Goal: Find specific page/section: Find specific page/section

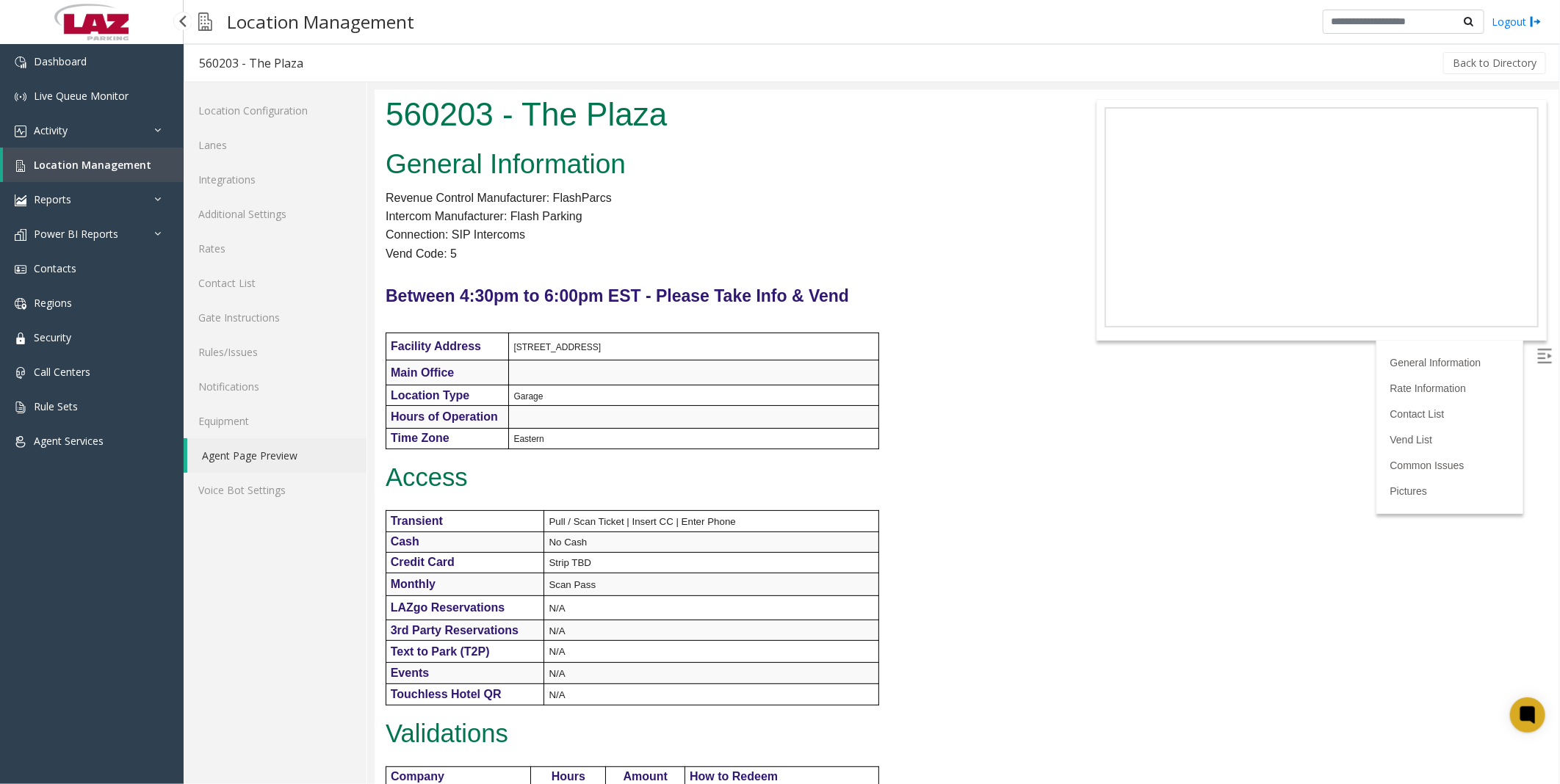
click at [65, 156] on link "Location Management" at bounding box center [93, 165] width 181 height 35
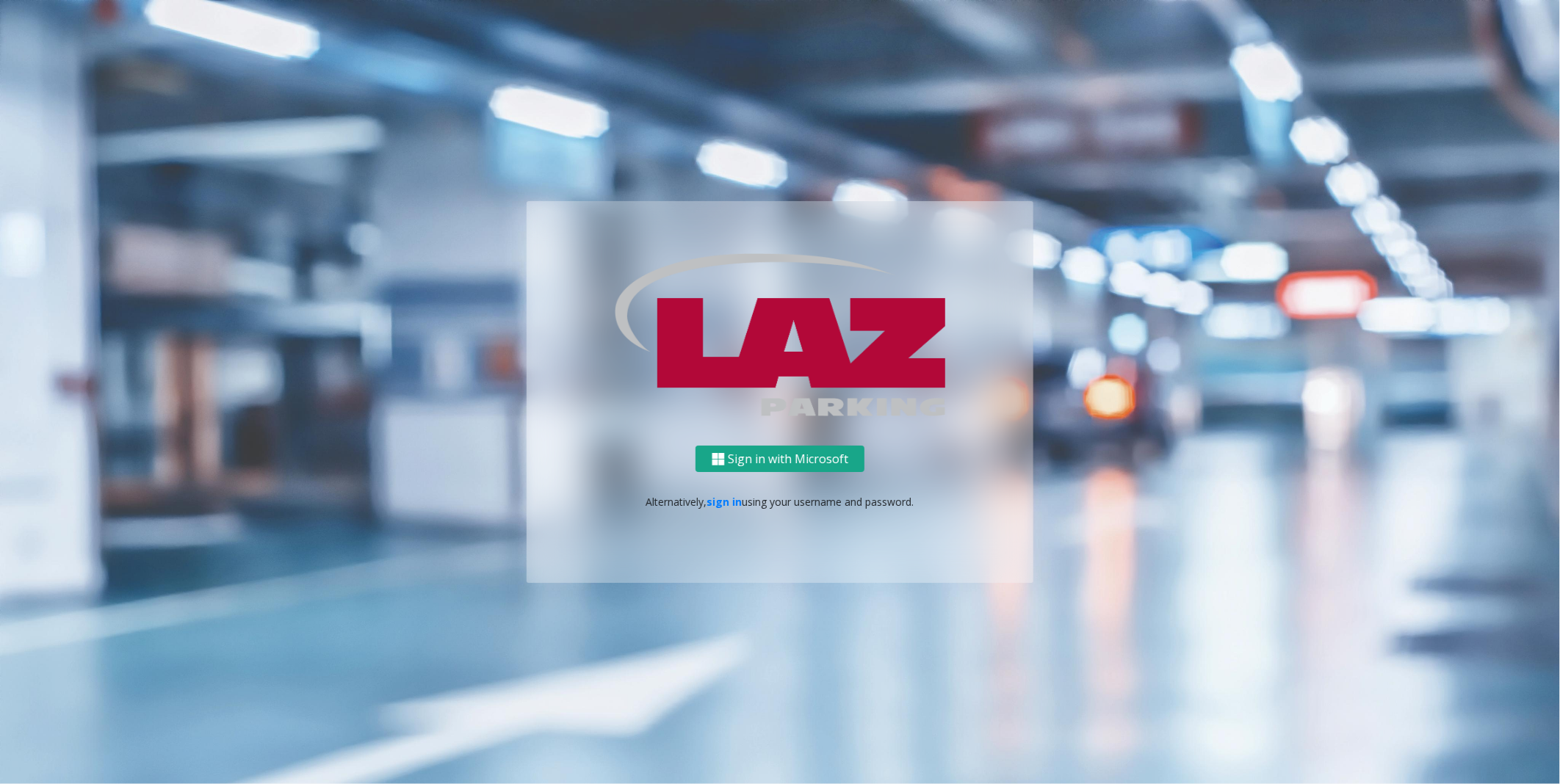
click at [754, 463] on button "Sign in with Microsoft" at bounding box center [780, 459] width 169 height 27
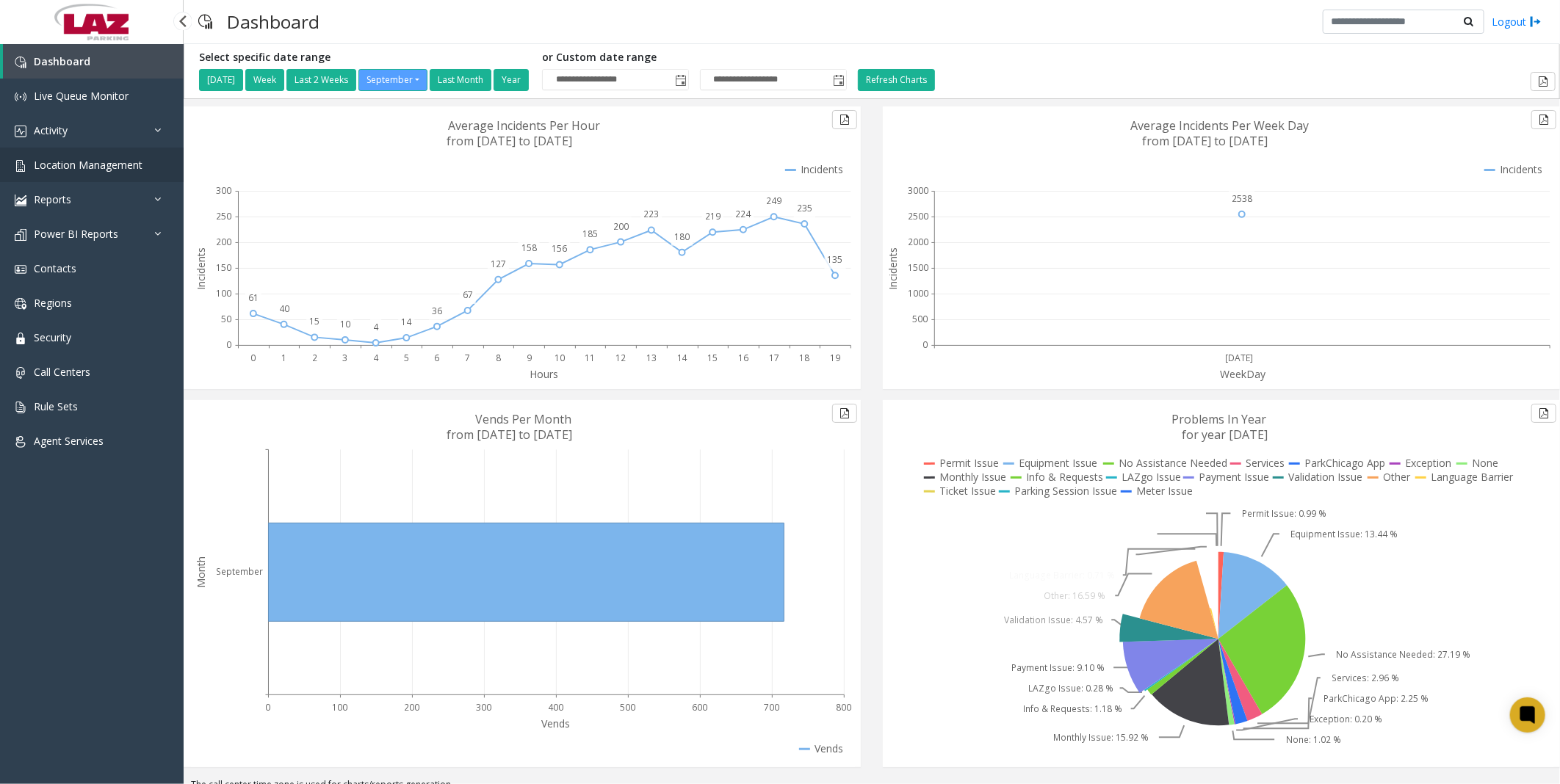
click at [58, 155] on link "Location Management" at bounding box center [91, 165] width 183 height 35
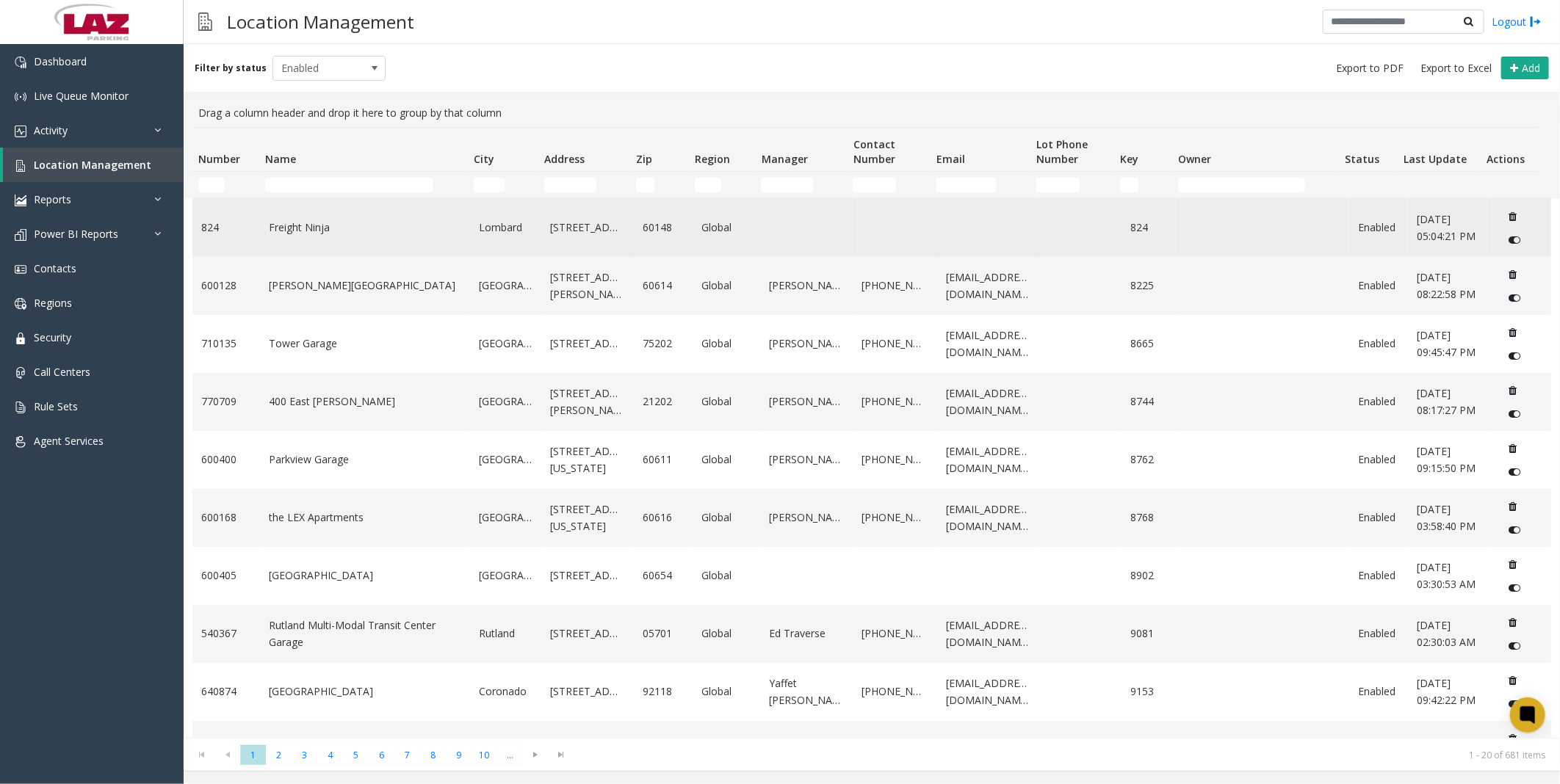
click at [320, 229] on link "Freight Ninja" at bounding box center [365, 227] width 192 height 16
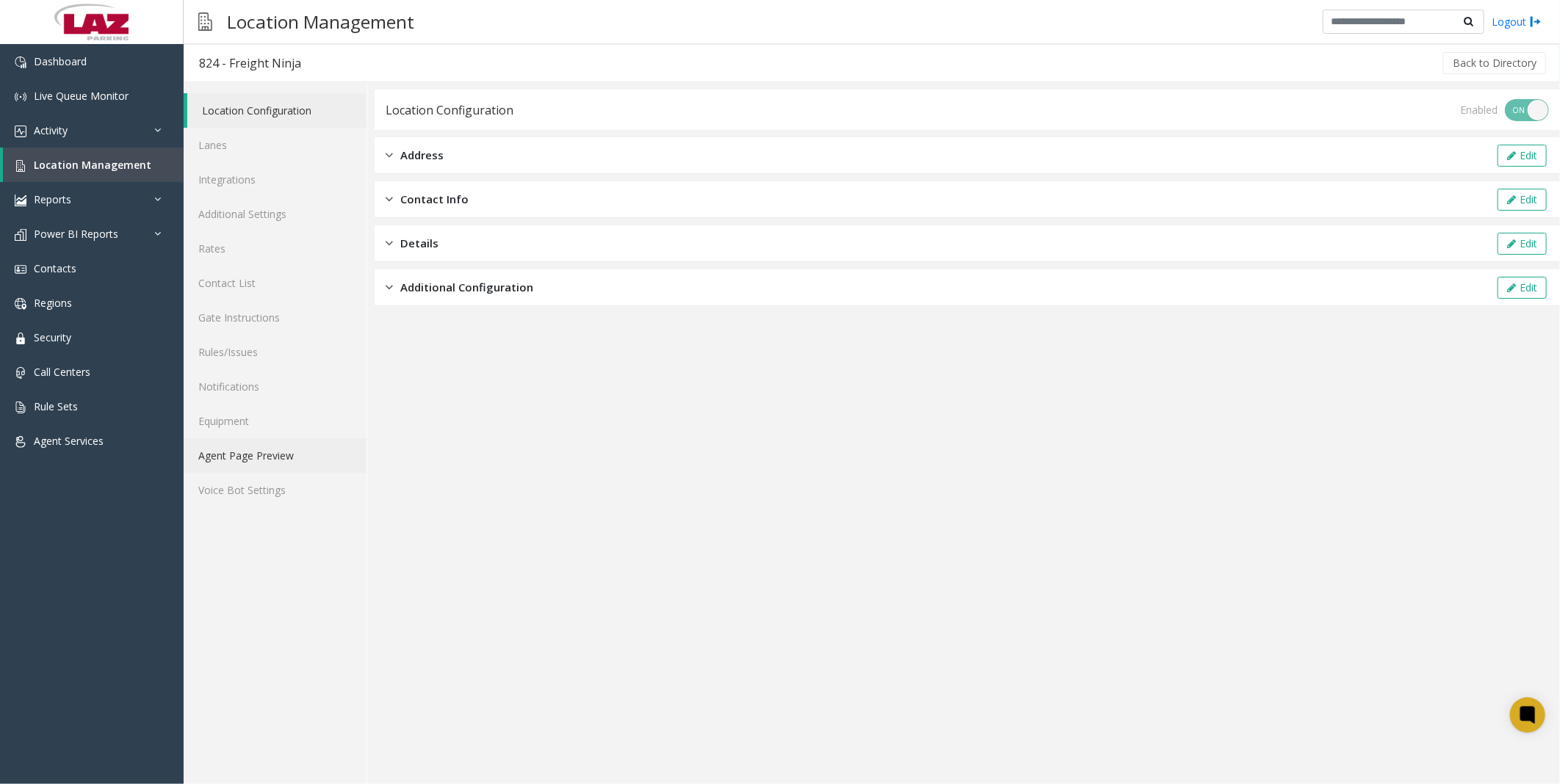
click at [269, 451] on link "Agent Page Preview" at bounding box center [274, 455] width 183 height 35
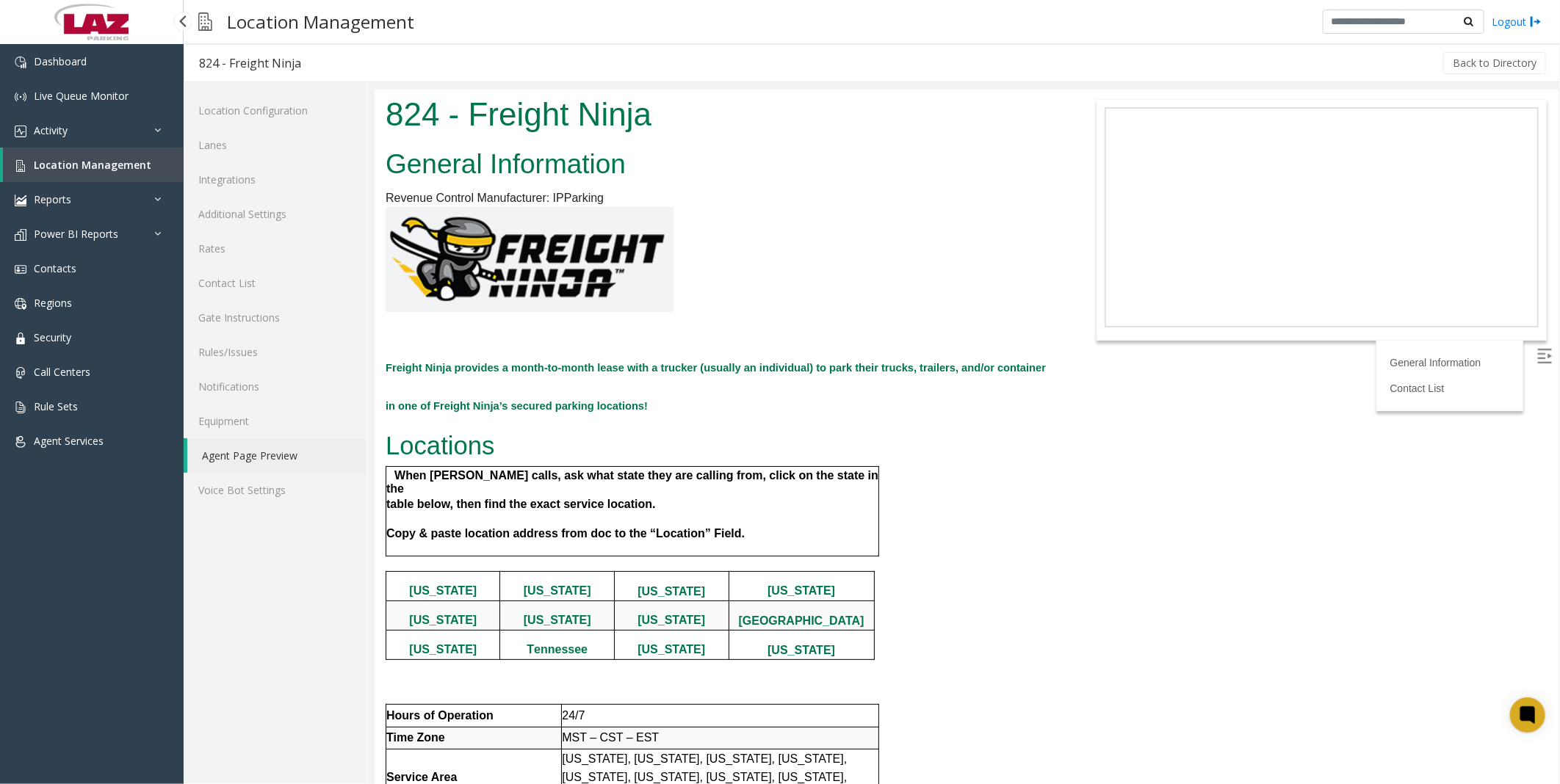
click at [59, 170] on link "Location Management" at bounding box center [93, 165] width 181 height 35
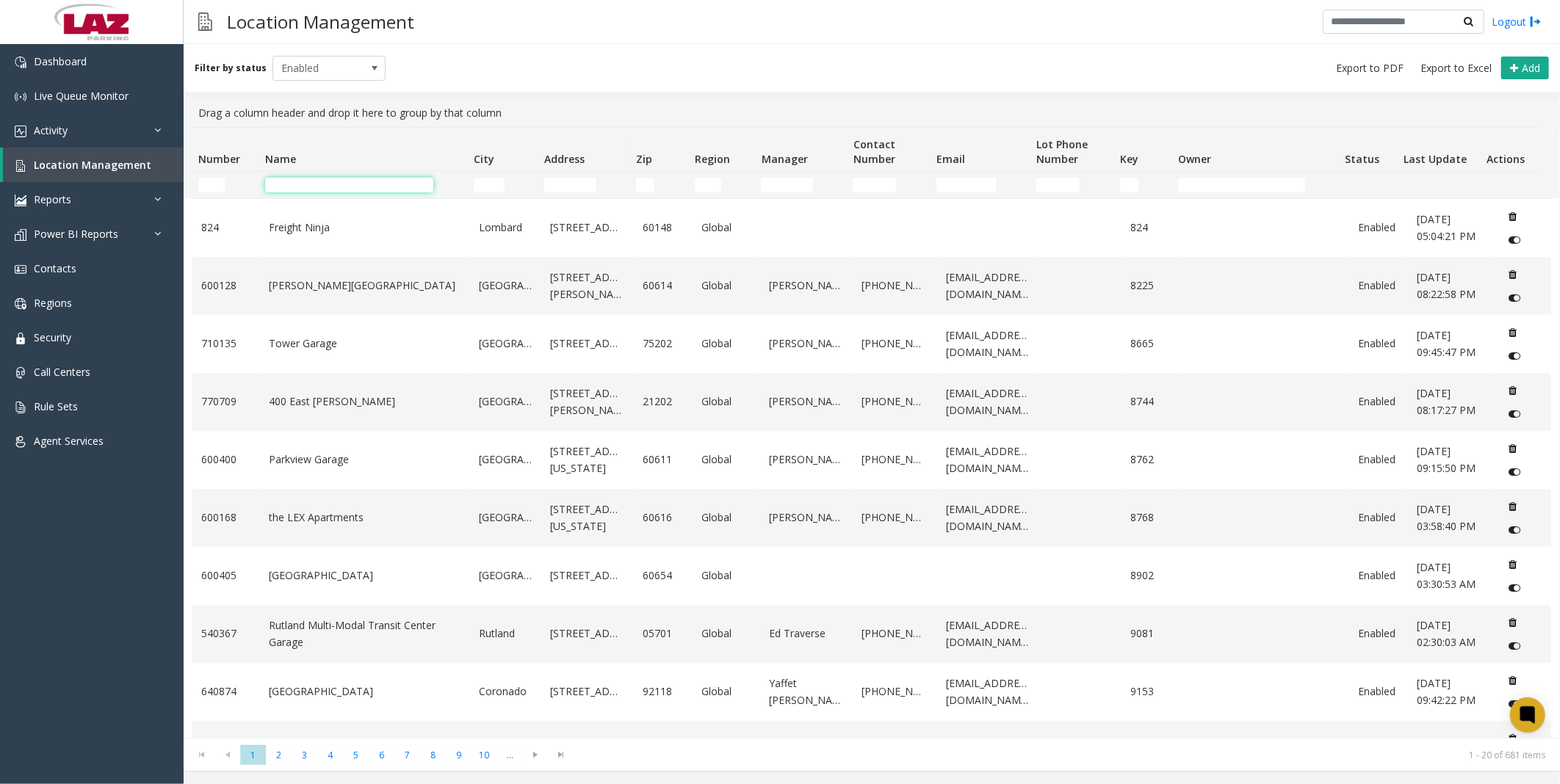
click at [297, 188] on input "Name Filter" at bounding box center [349, 185] width 168 height 15
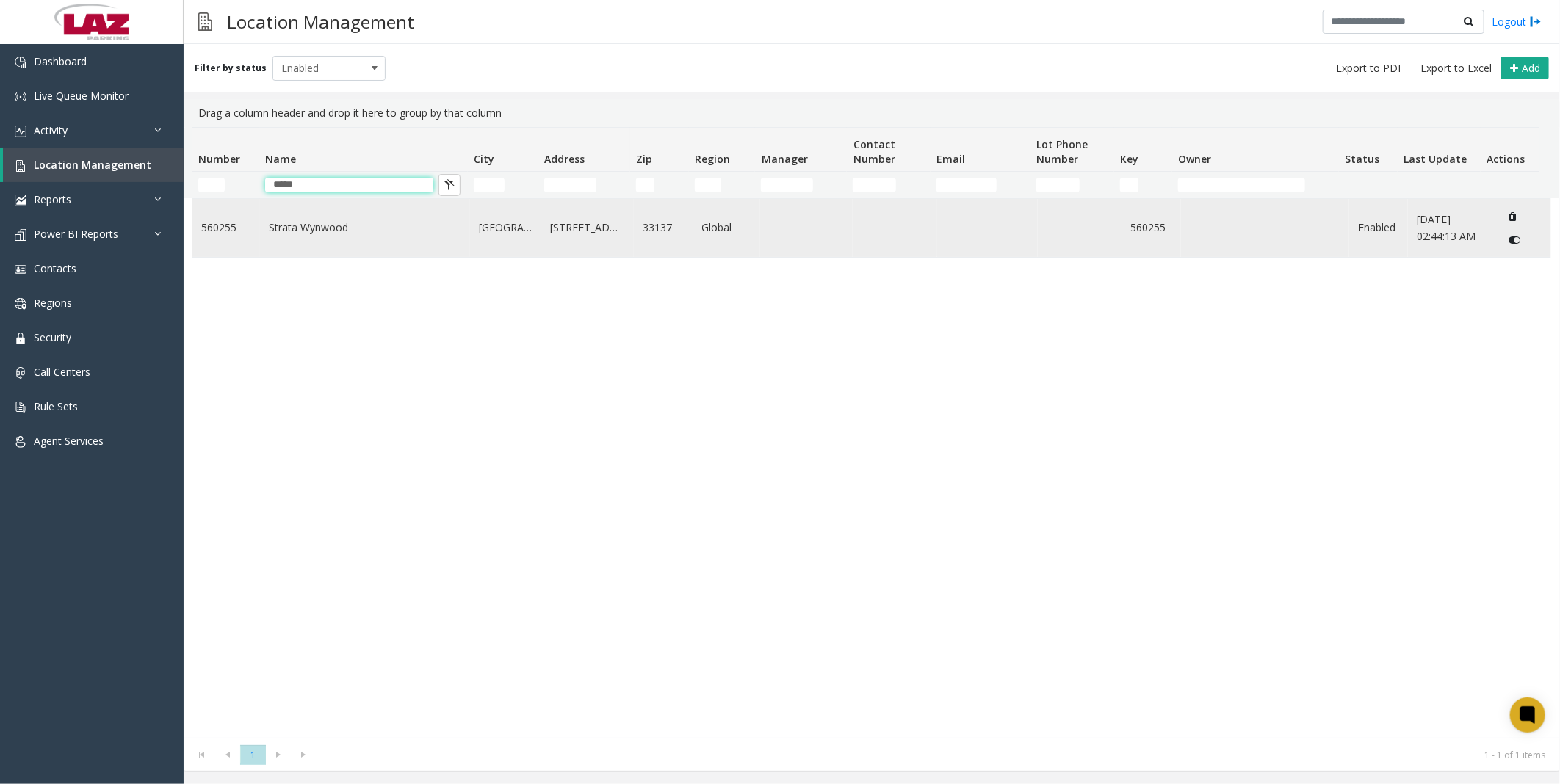
type input "*****"
click at [331, 226] on link "Strata Wynwood" at bounding box center [365, 227] width 192 height 16
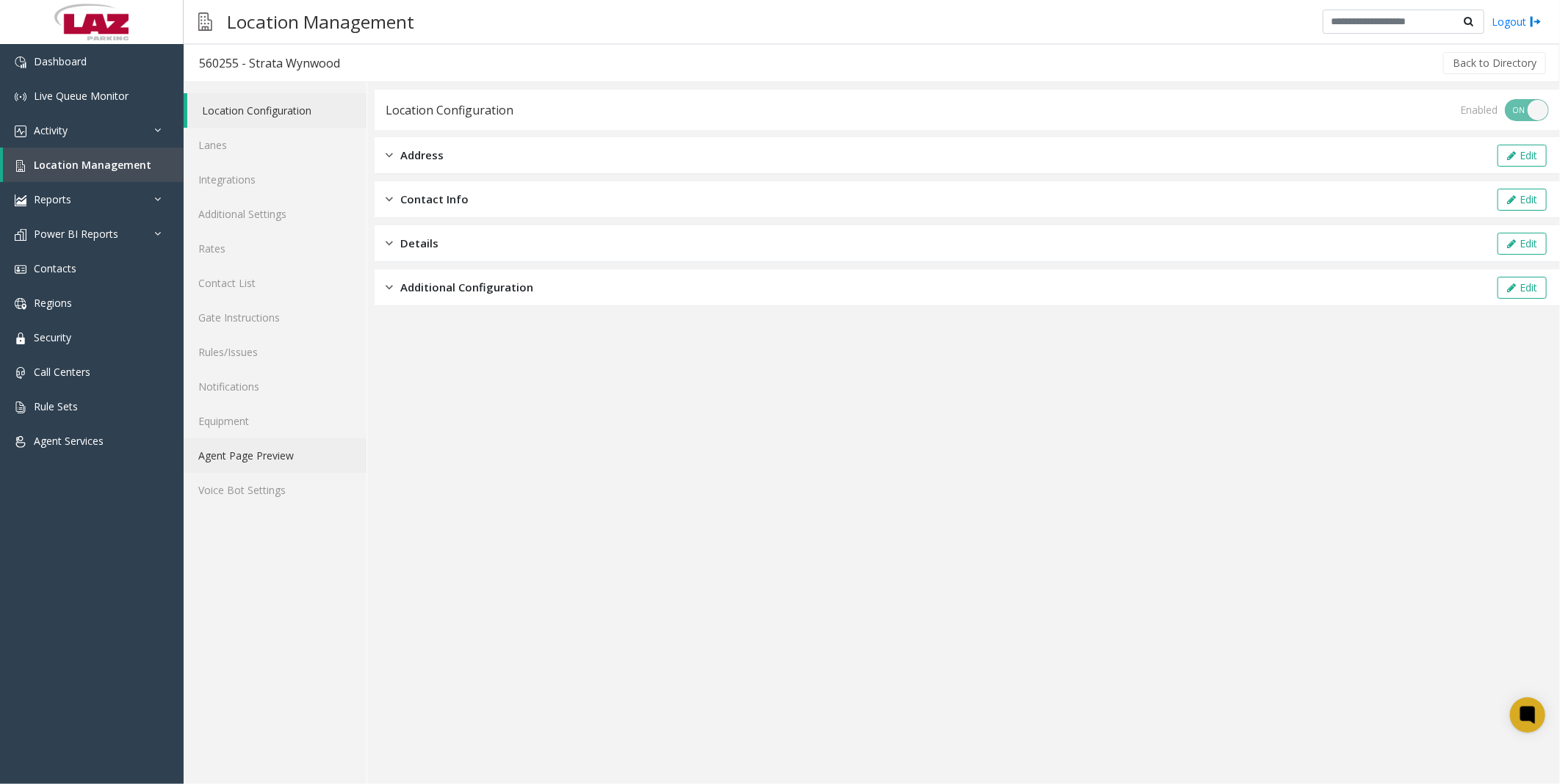
click at [252, 442] on link "Agent Page Preview" at bounding box center [274, 455] width 183 height 35
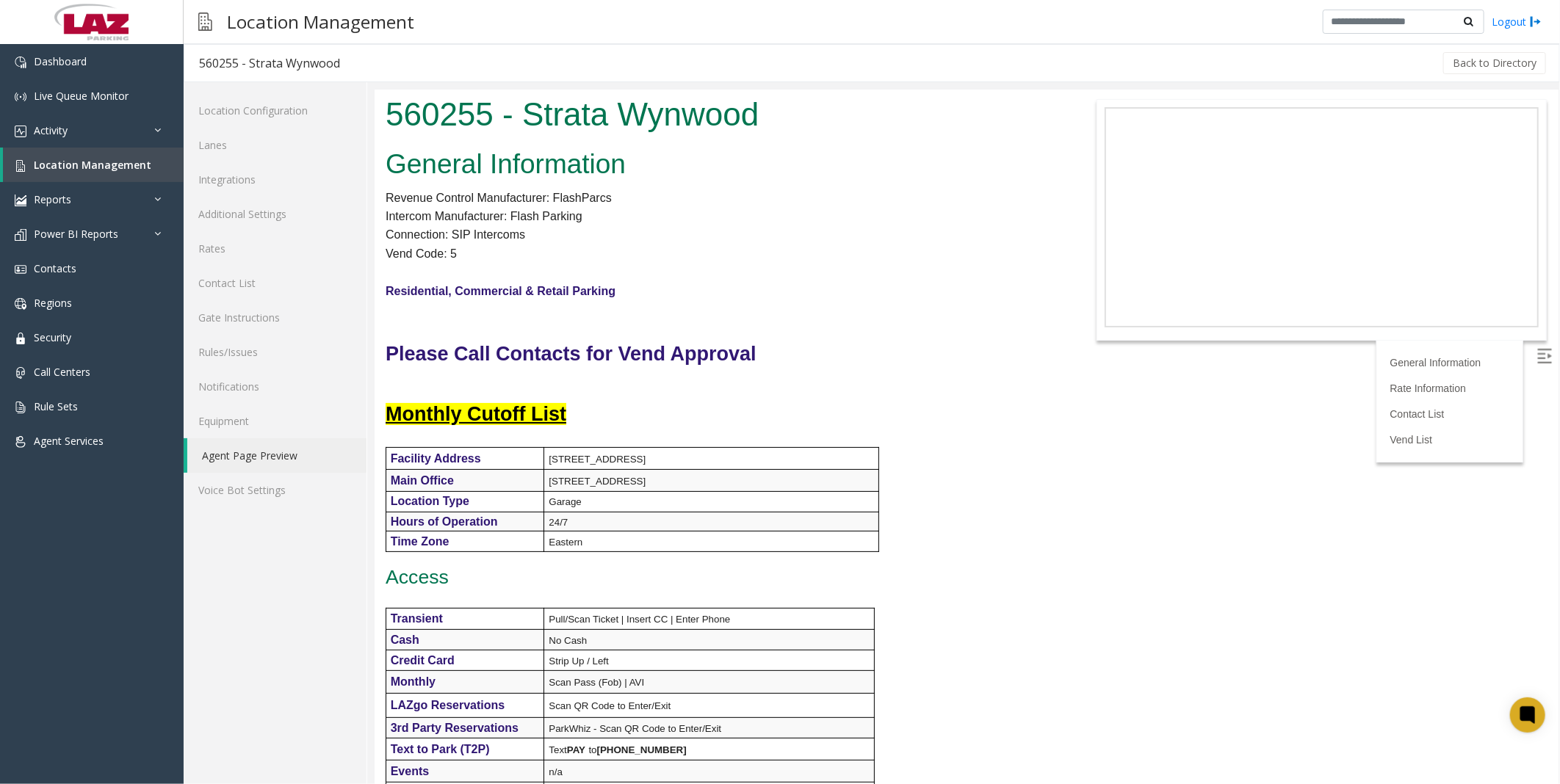
drag, startPoint x: 954, startPoint y: 485, endPoint x: 965, endPoint y: 478, distance: 13.0
click at [964, 479] on div "General Information Revenue Control Manufacturer: FlashParcs Intercom Manufactu…" at bounding box center [719, 657] width 691 height 1028
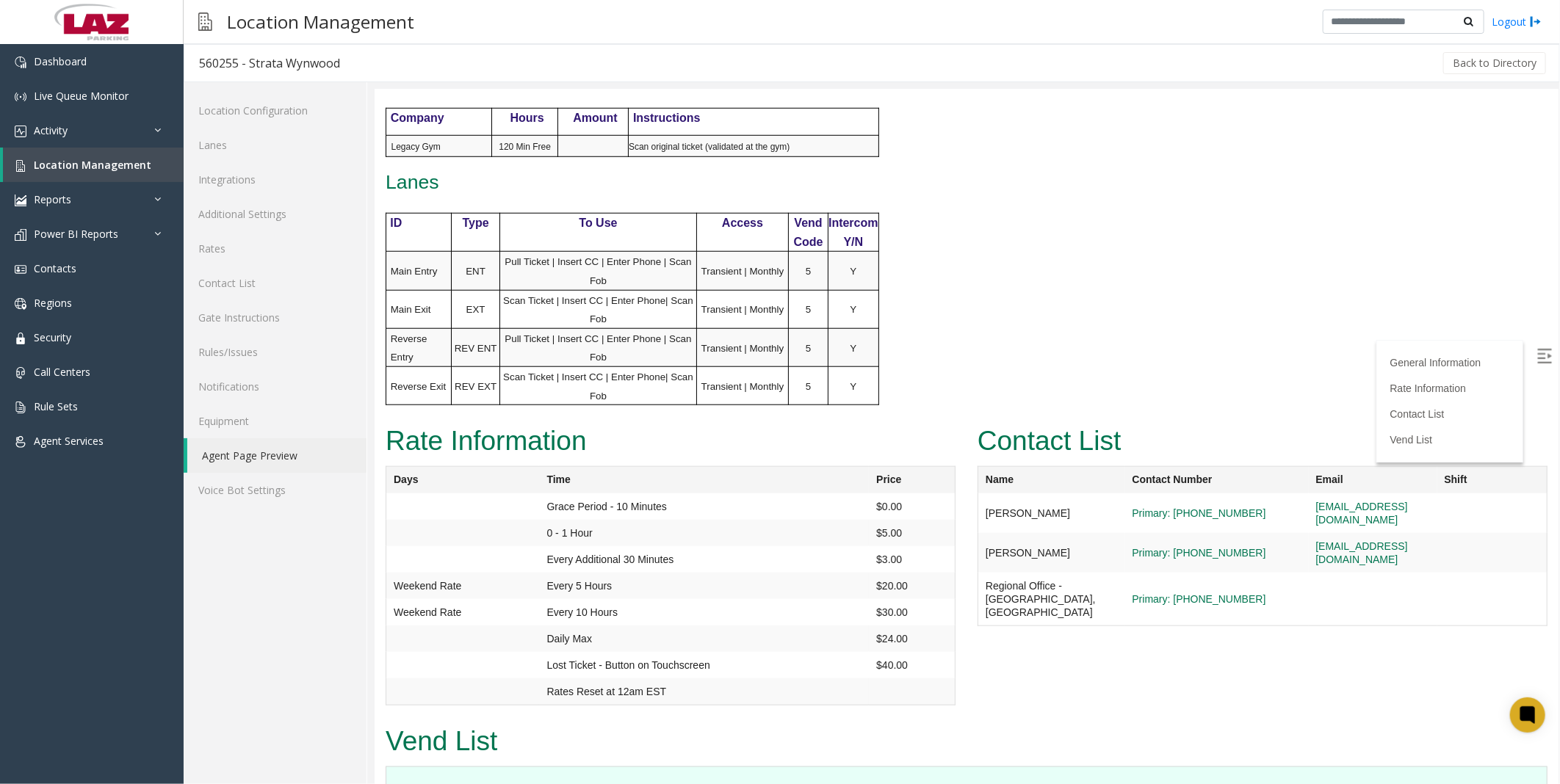
scroll to position [916, 0]
